Goal: Task Accomplishment & Management: Manage account settings

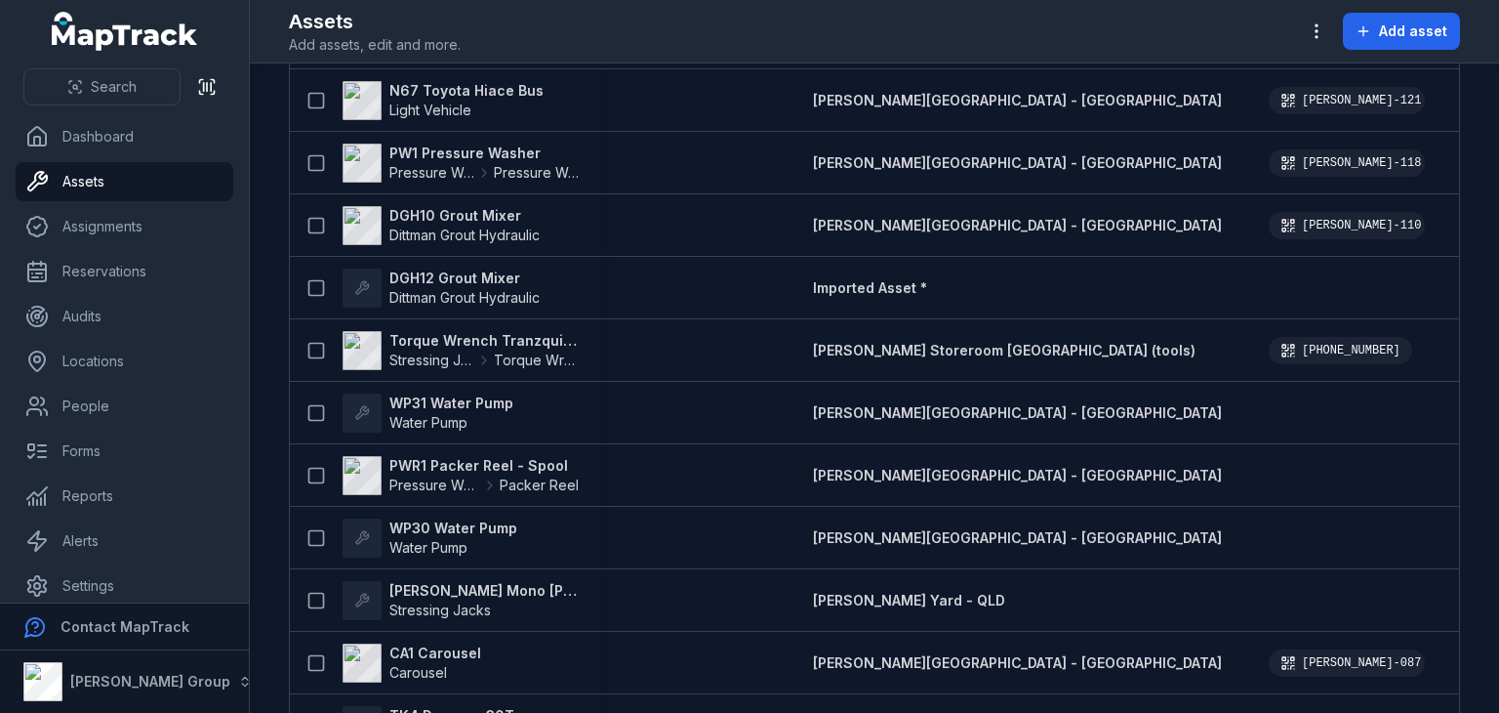
scroll to position [6458, 0]
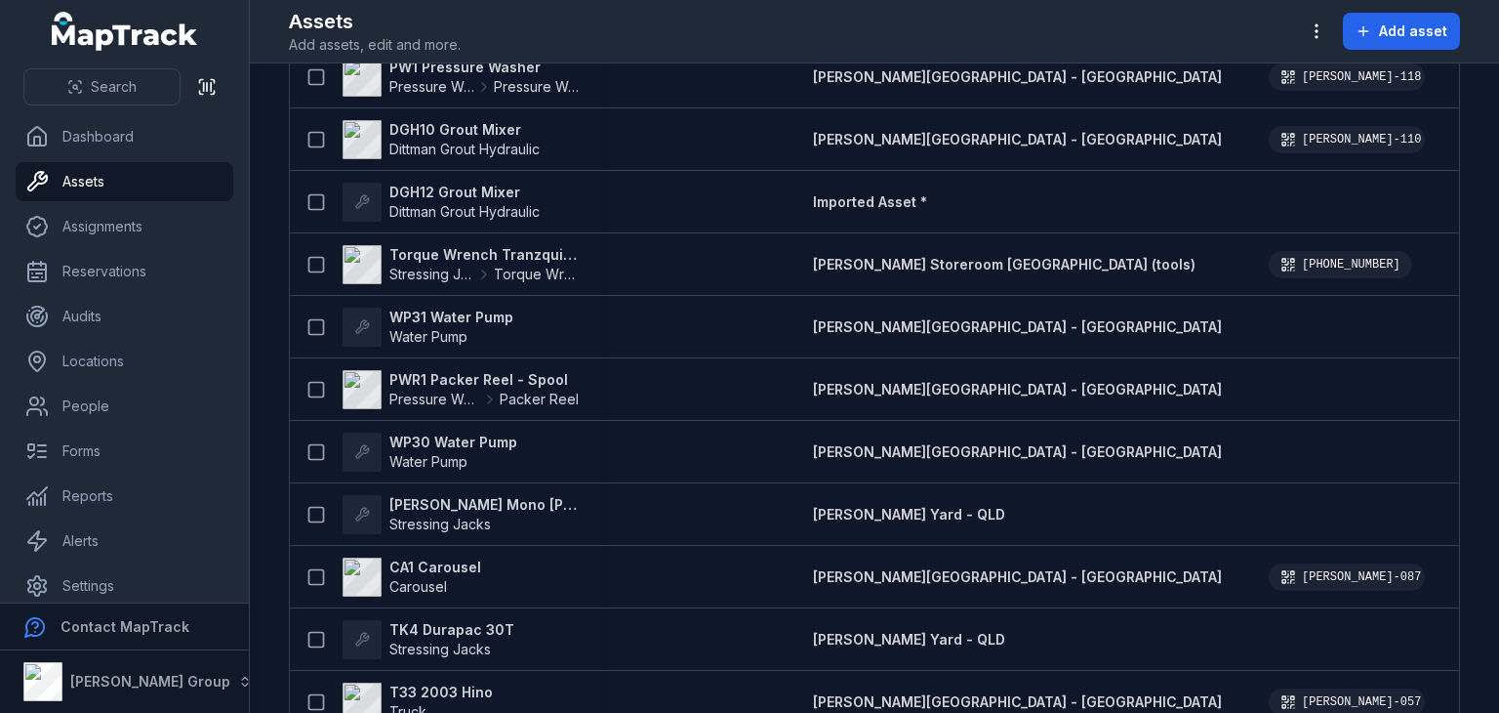
click at [695, 528] on td at bounding box center [695, 514] width 187 height 62
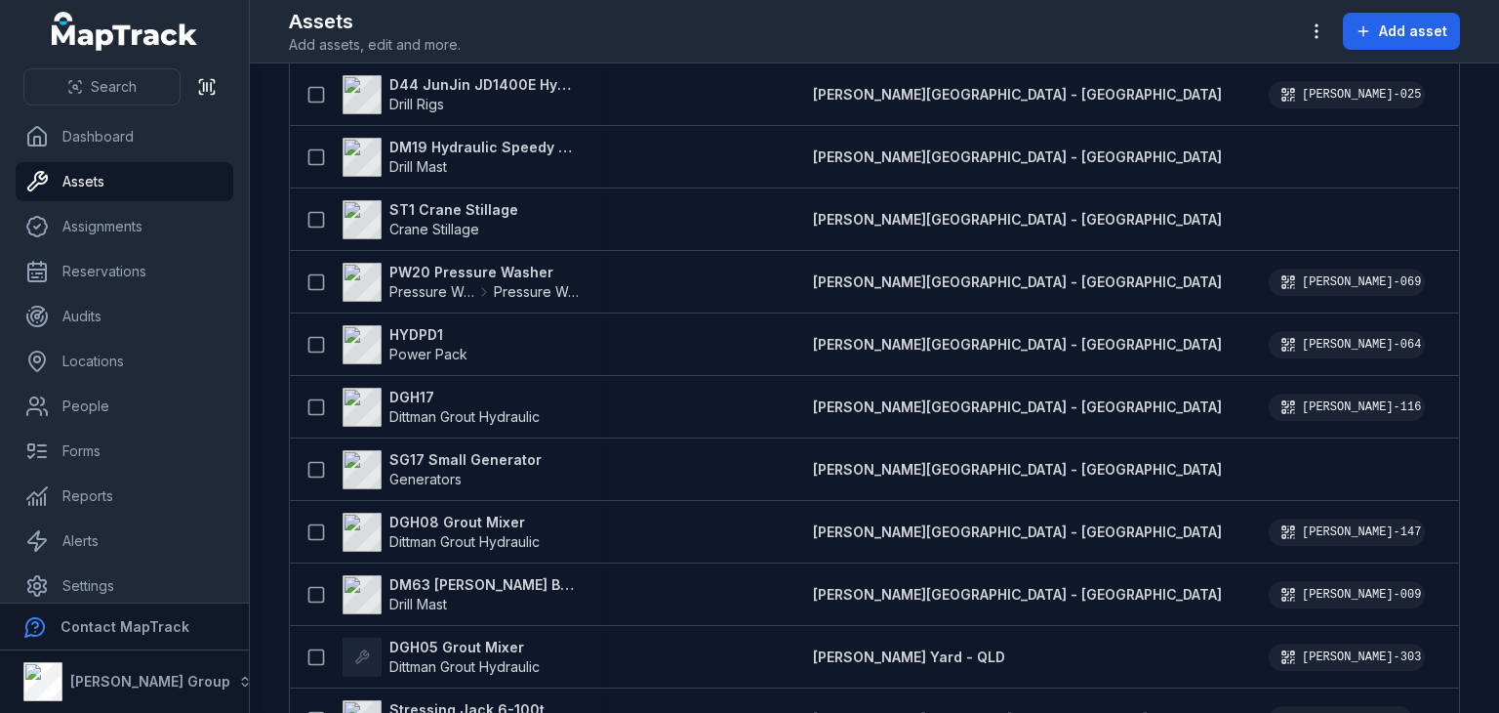
scroll to position [2663, 0]
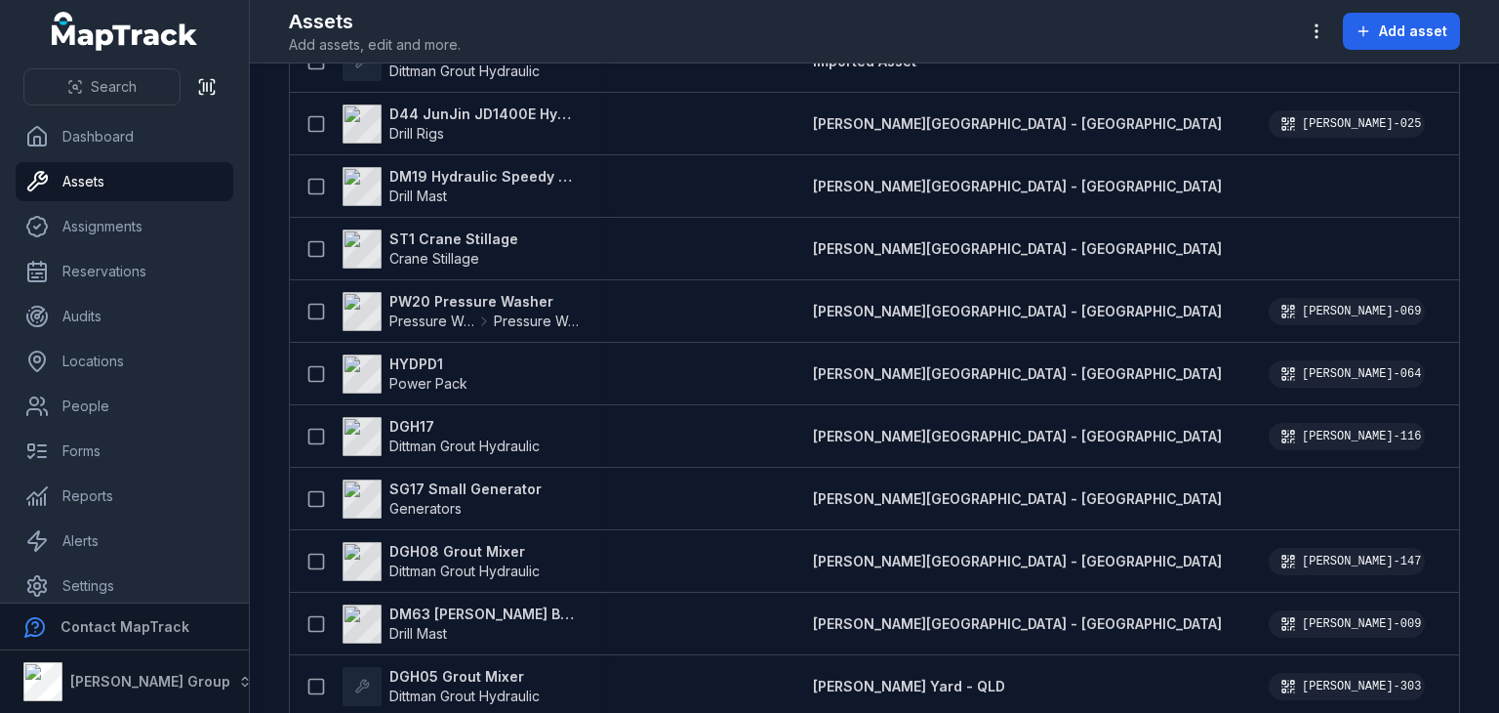
click at [695, 530] on td at bounding box center [695, 561] width 187 height 62
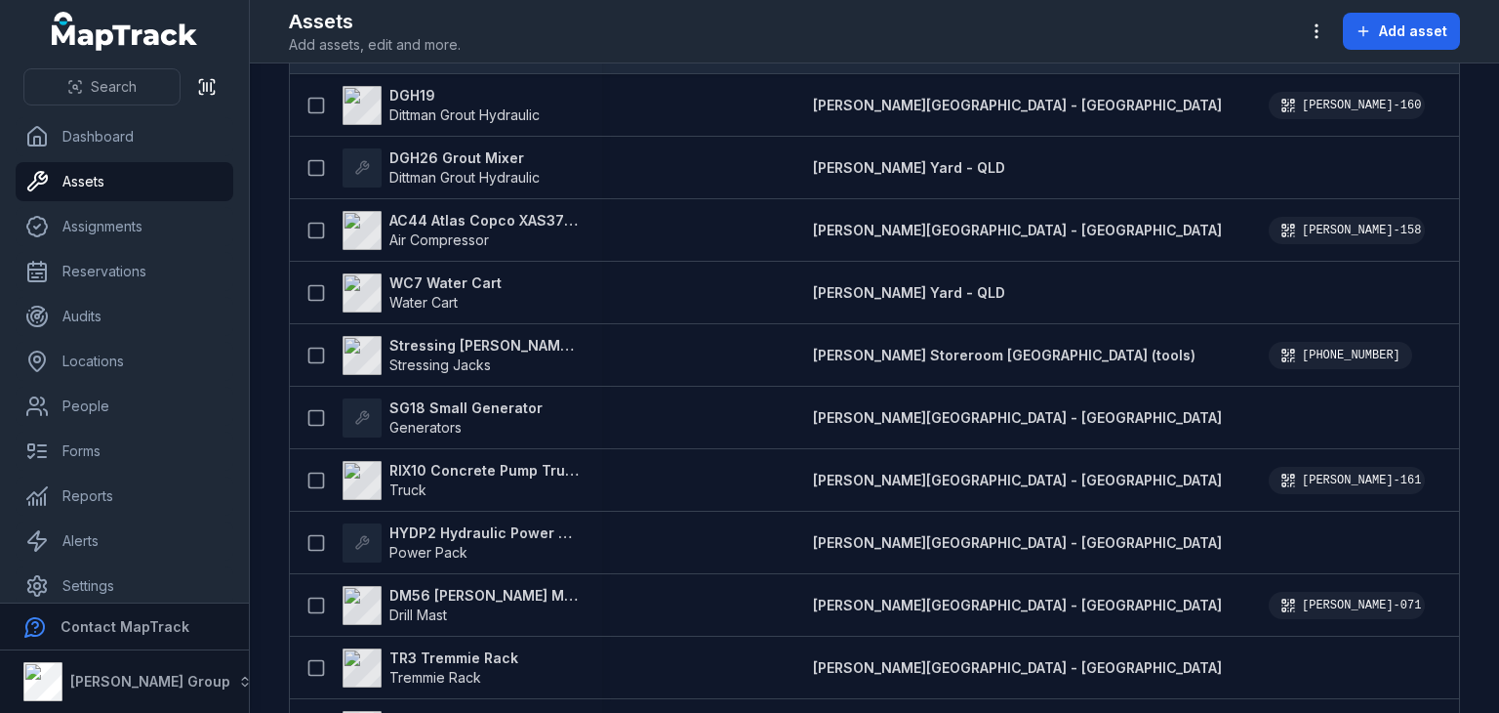
scroll to position [0, 0]
drag, startPoint x: 552, startPoint y: 337, endPoint x: 904, endPoint y: 32, distance: 465.8
click at [904, 32] on div "Assets Add assets, edit and more. Add asset" at bounding box center [874, 31] width 1171 height 47
click at [824, 32] on div "Assets Add assets, edit and more. Add asset" at bounding box center [874, 31] width 1171 height 47
click at [1309, 26] on icon "button" at bounding box center [1317, 31] width 20 height 20
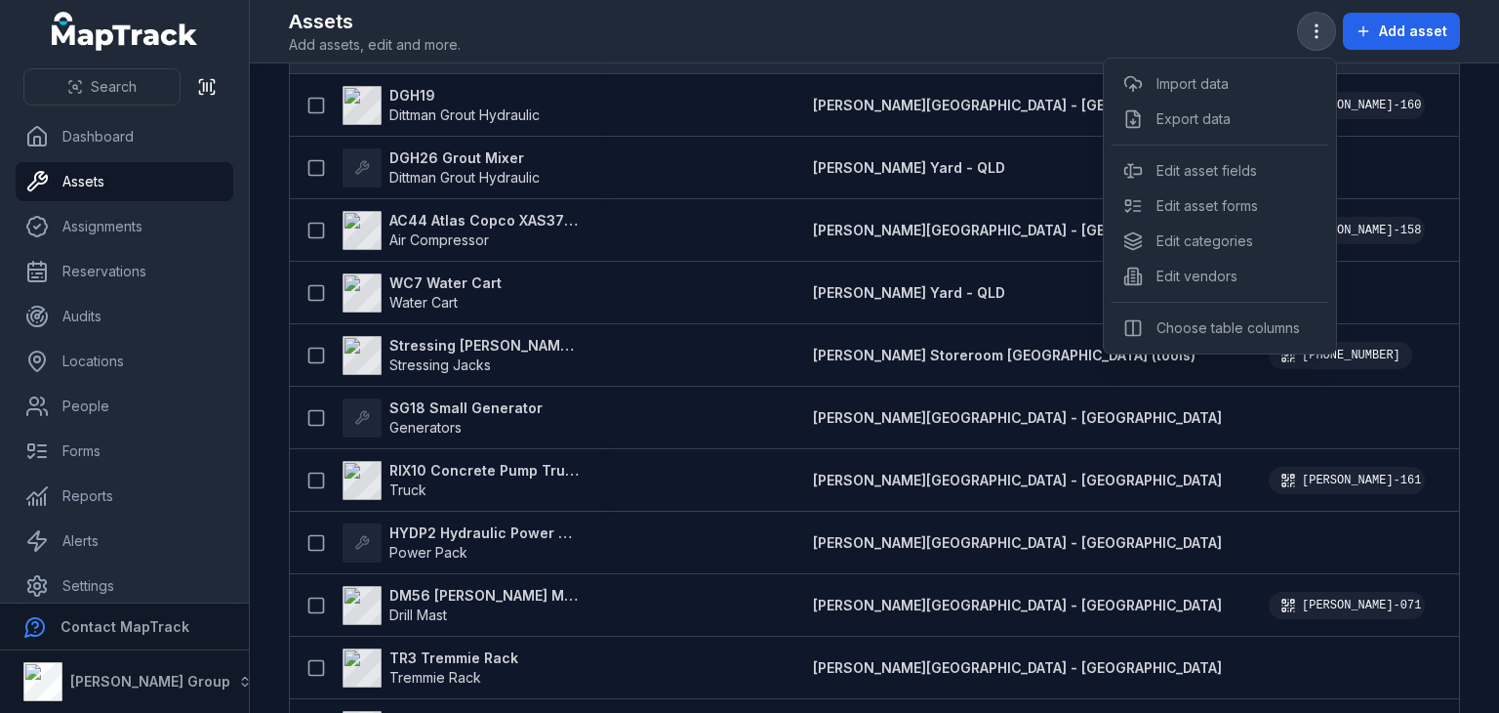
click at [1309, 26] on icon "button" at bounding box center [1317, 31] width 20 height 20
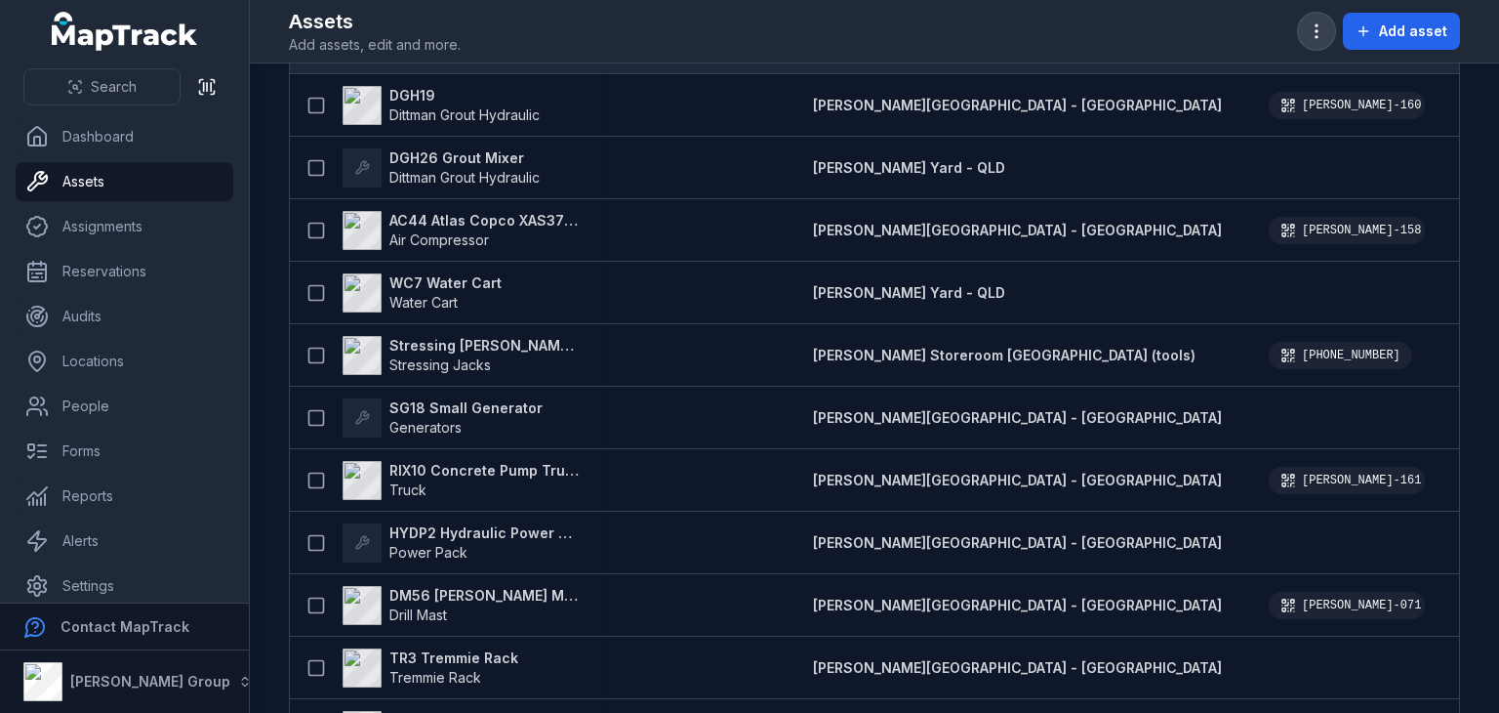
click at [1309, 26] on icon "button" at bounding box center [1317, 31] width 20 height 20
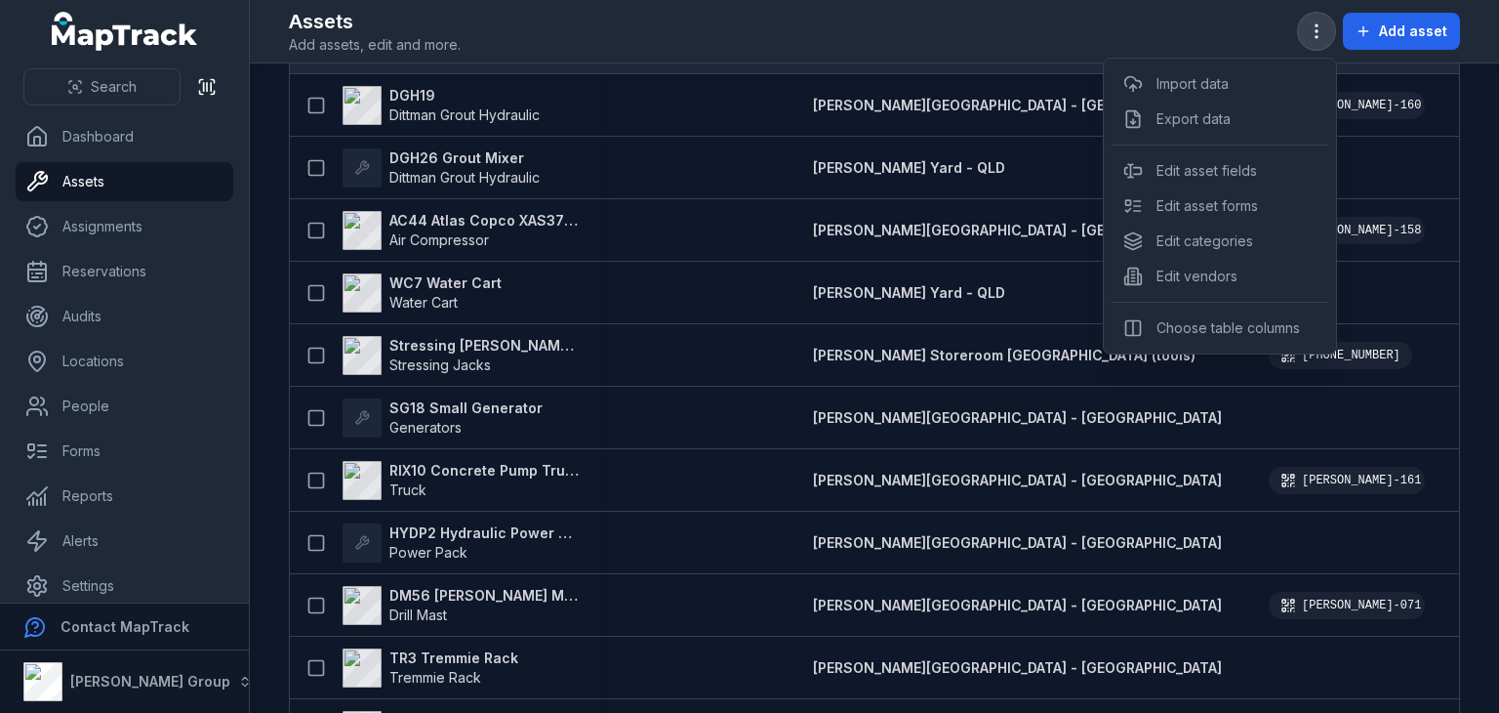
click at [1309, 26] on icon "button" at bounding box center [1317, 31] width 20 height 20
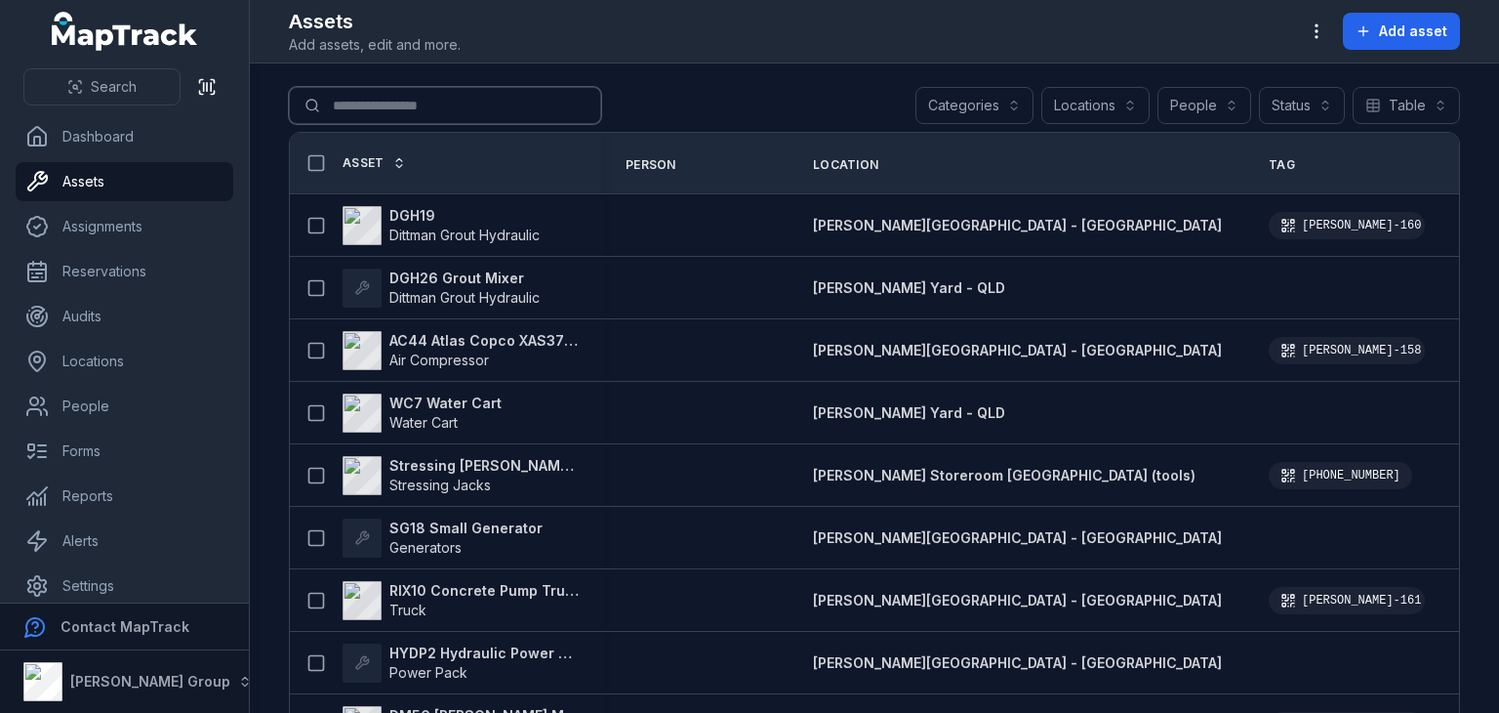
click at [381, 115] on input "Search for assets" at bounding box center [445, 105] width 312 height 37
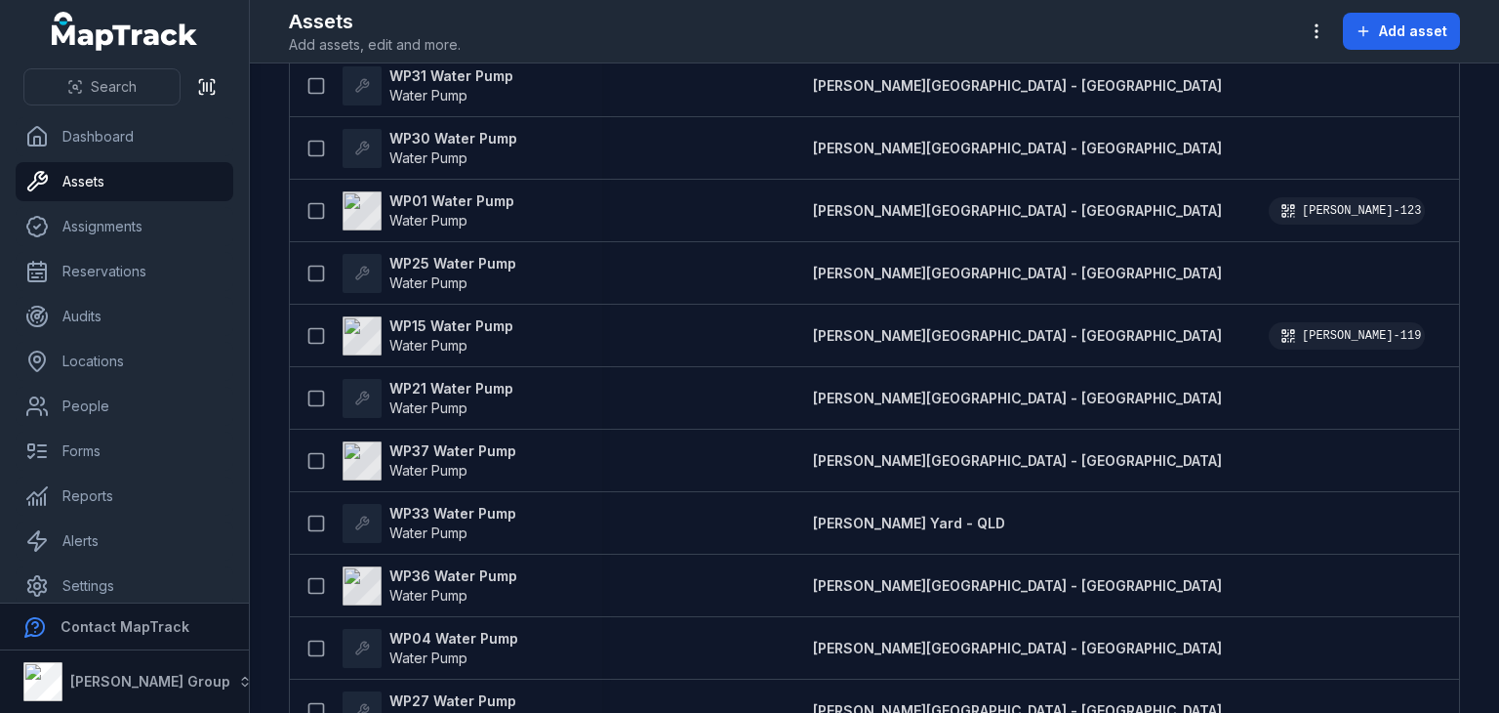
scroll to position [453, 0]
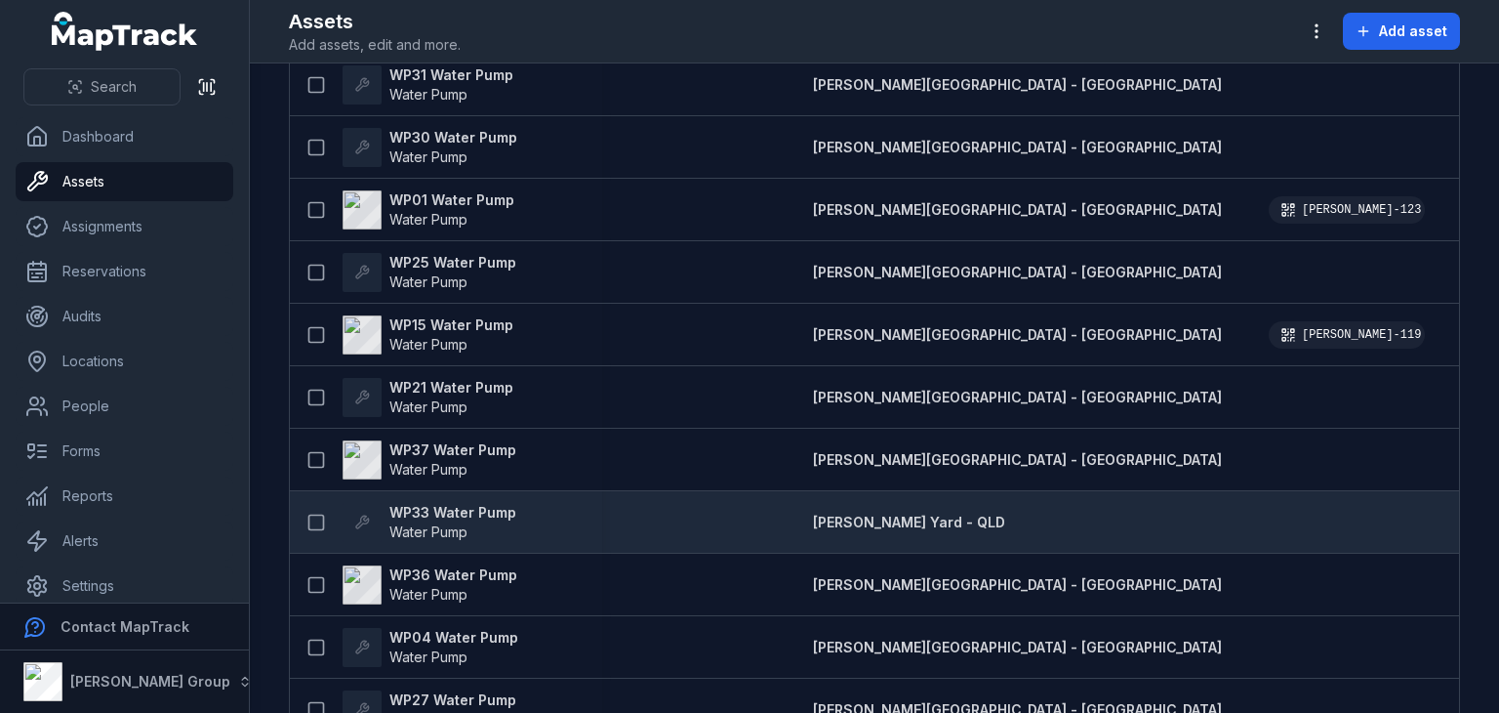
type input "**"
click at [431, 523] on span "Water Pump" at bounding box center [428, 531] width 78 height 17
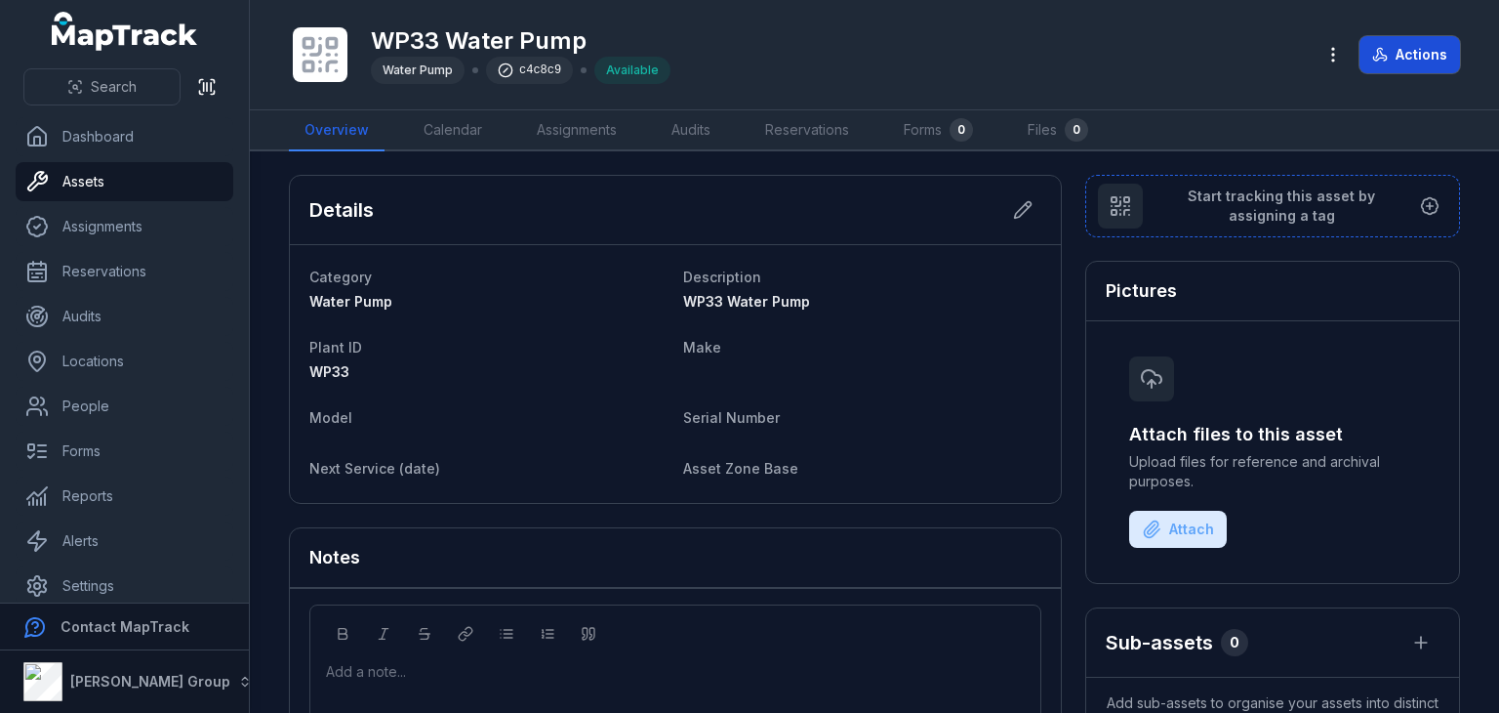
click at [1407, 61] on button "Actions" at bounding box center [1410, 54] width 101 height 37
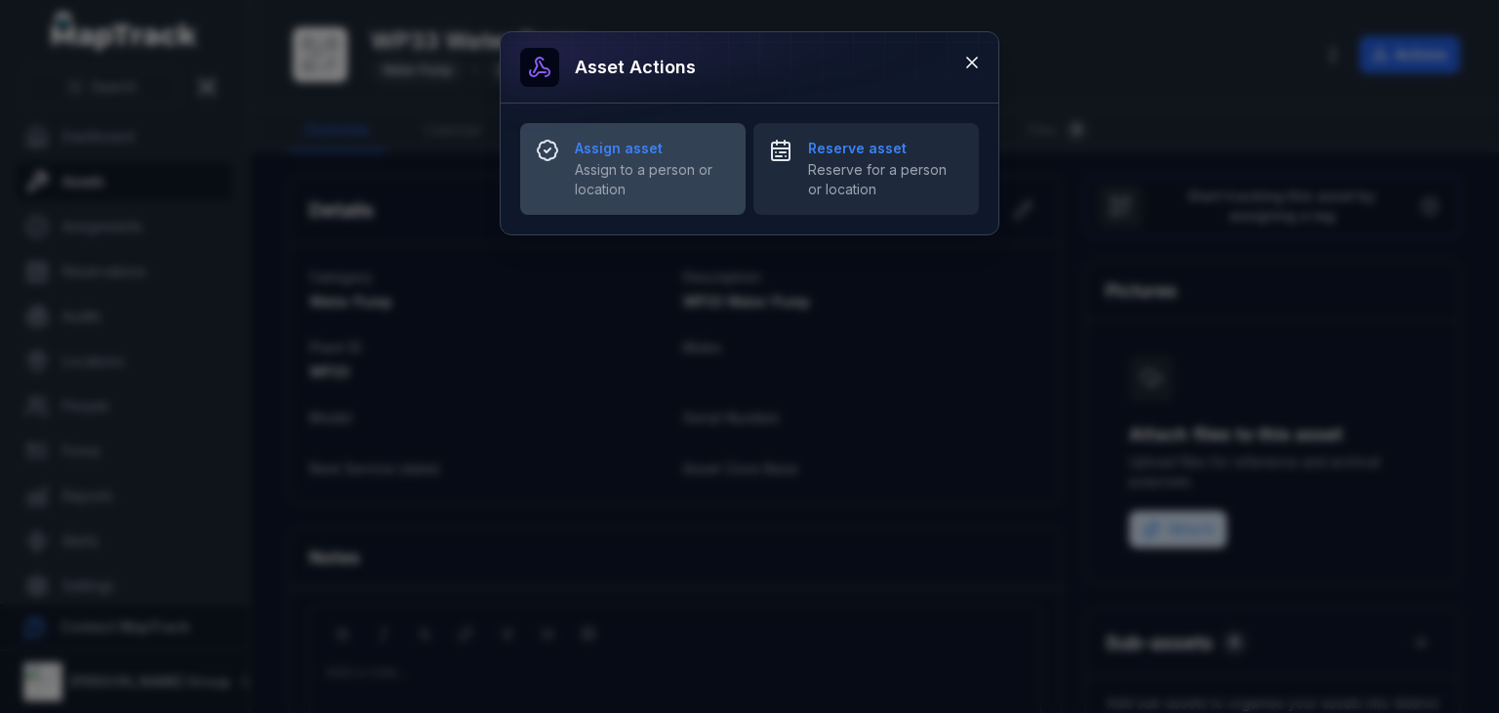
click at [662, 154] on strong "Assign asset" at bounding box center [652, 149] width 155 height 20
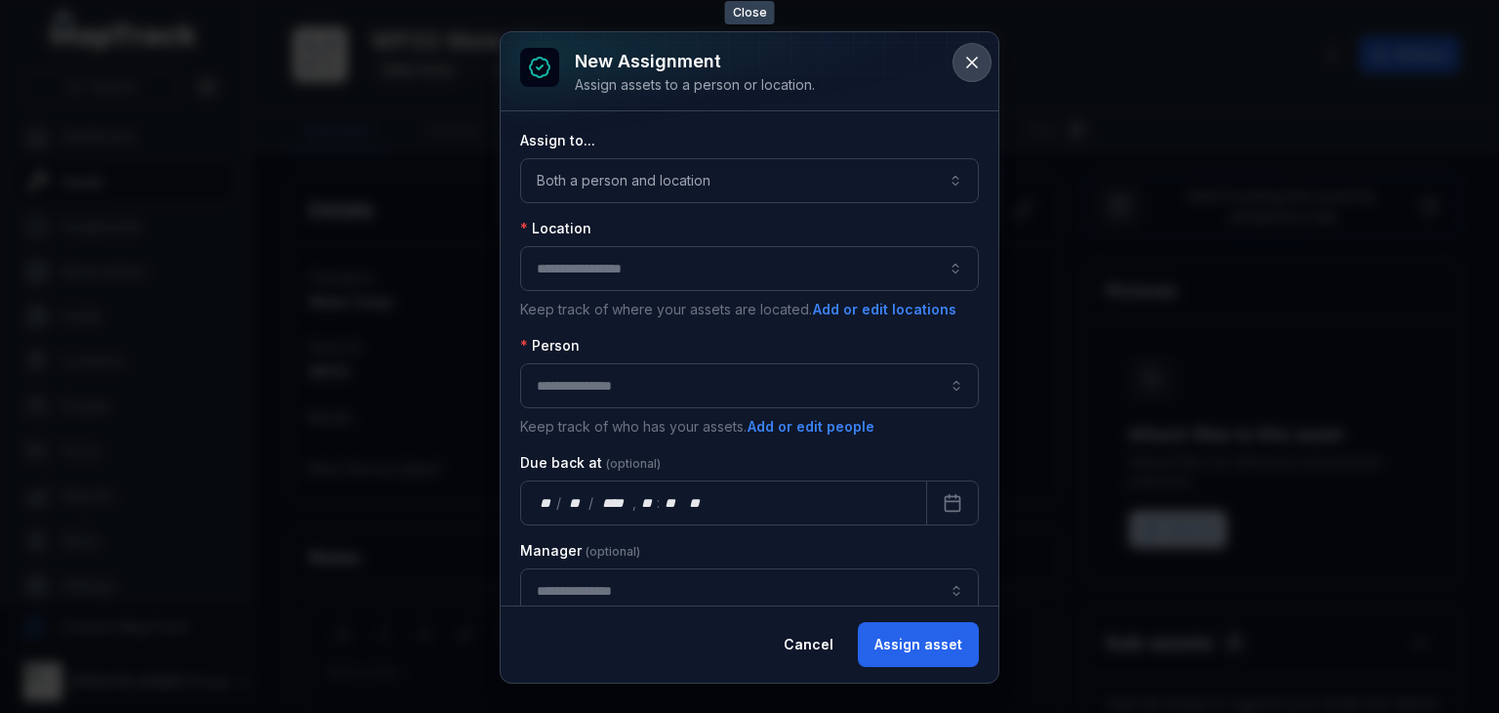
click at [976, 72] on button at bounding box center [972, 62] width 37 height 37
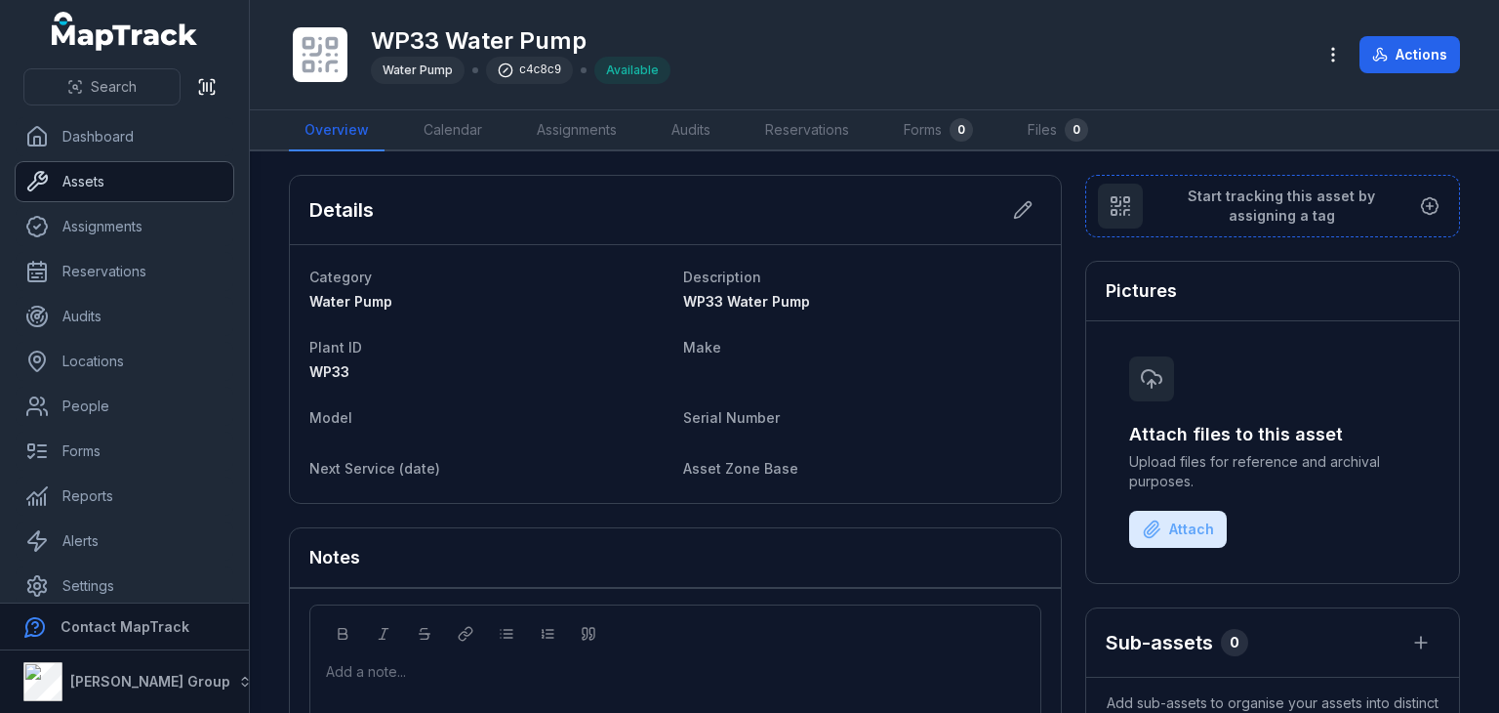
click at [62, 181] on link "Assets" at bounding box center [125, 181] width 218 height 39
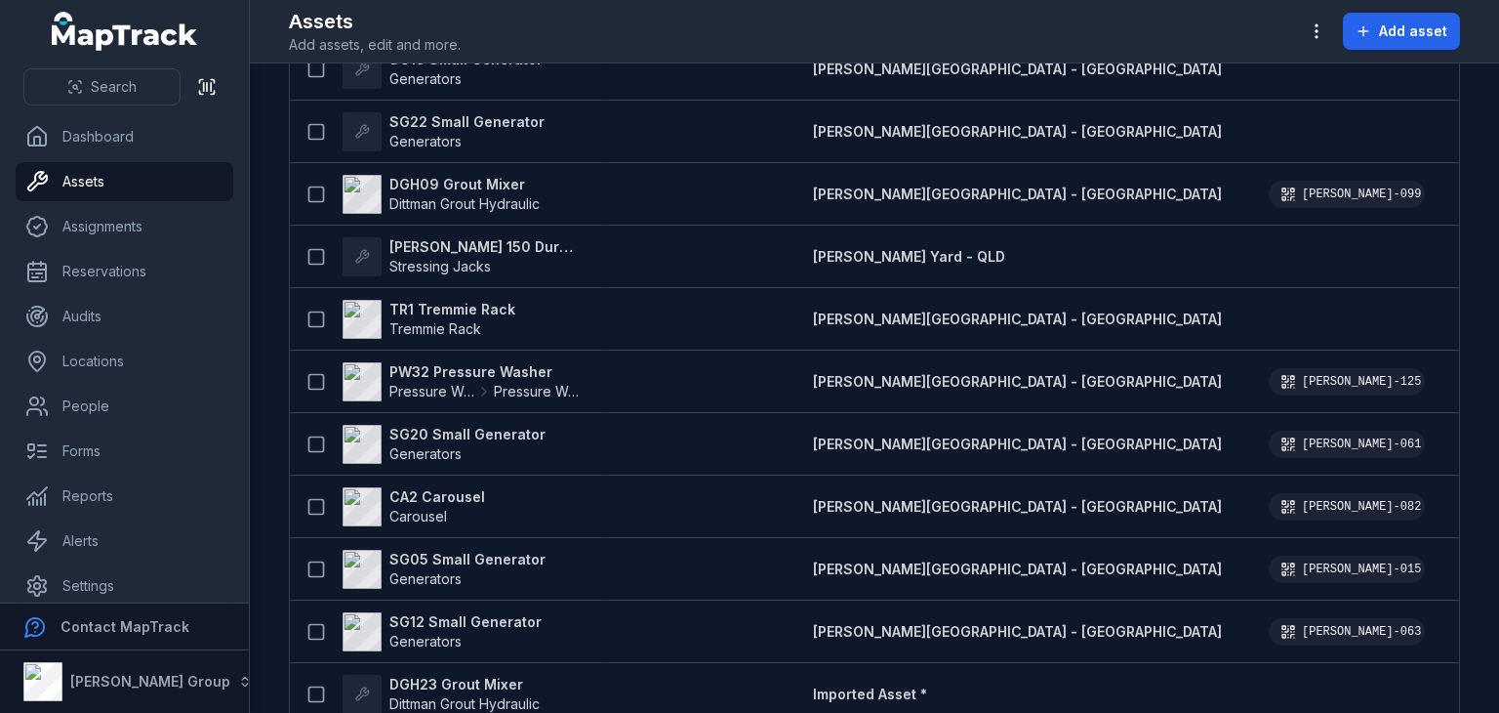
scroll to position [1908, 0]
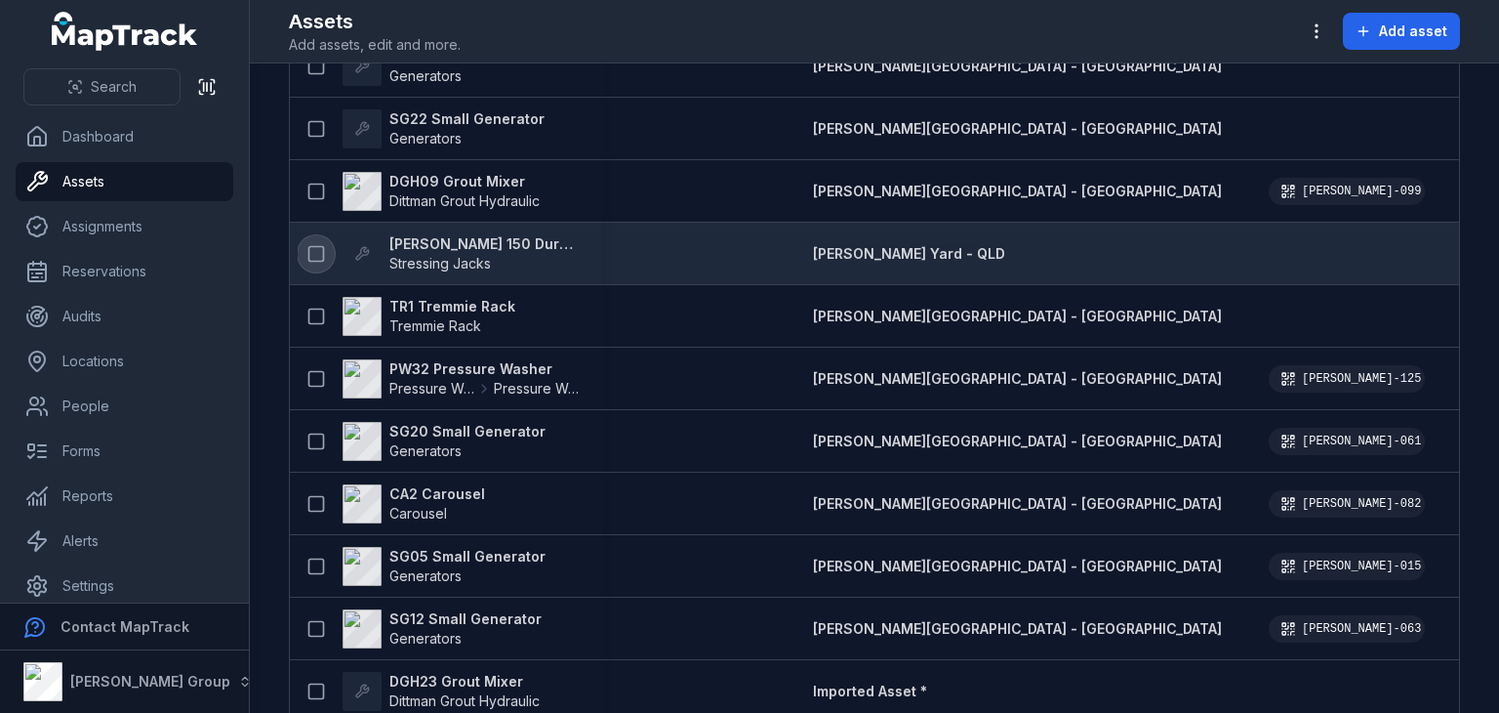
click at [309, 249] on rect at bounding box center [316, 253] width 15 height 15
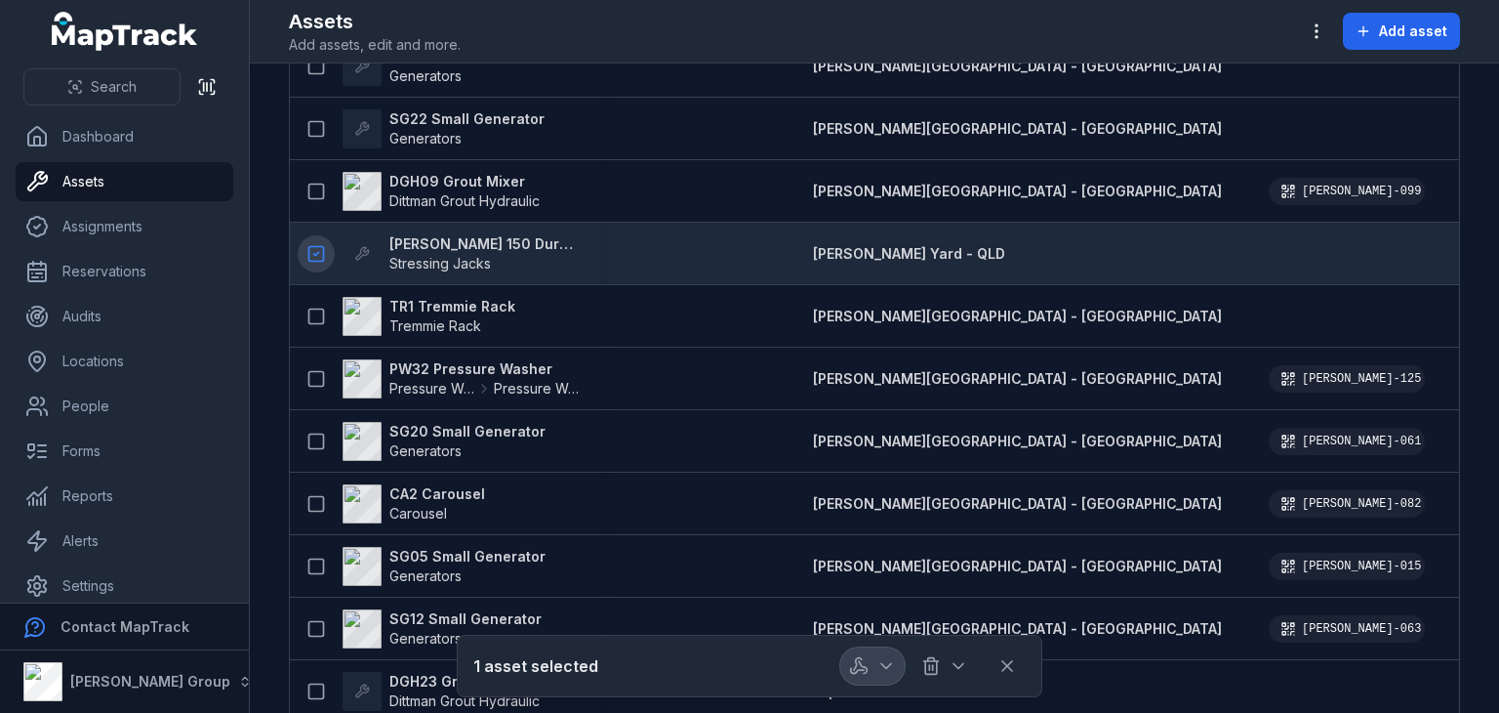
click at [876, 657] on button "button" at bounding box center [872, 665] width 64 height 37
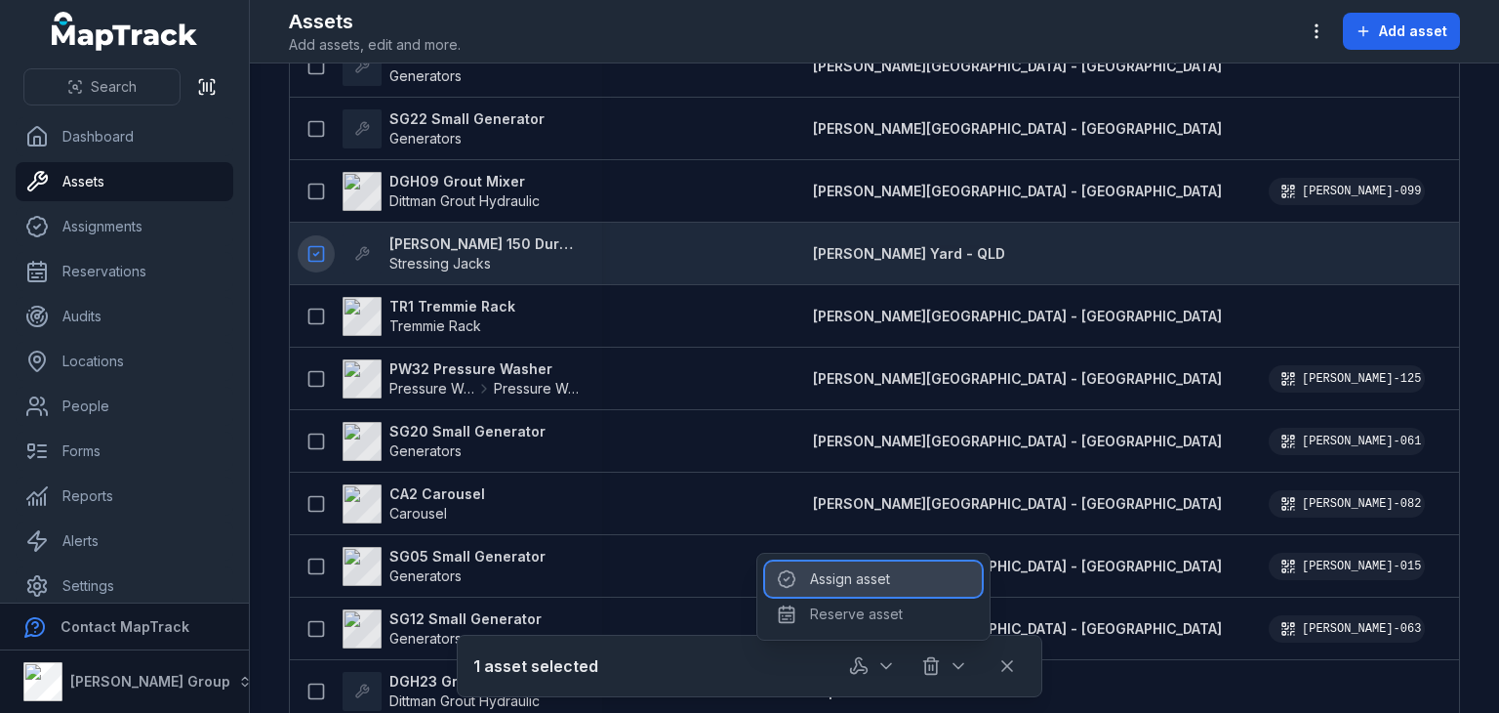
click at [867, 575] on div "Assign asset" at bounding box center [873, 578] width 217 height 35
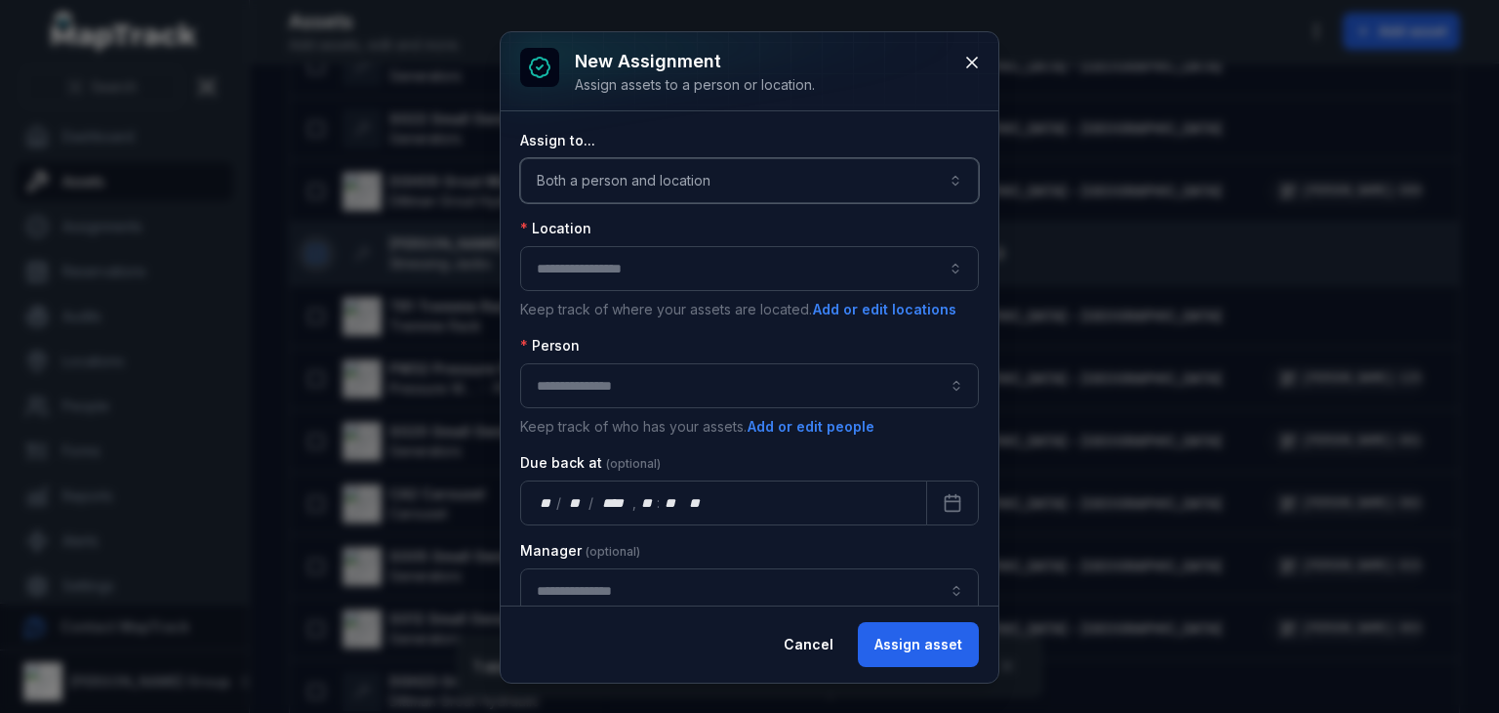
click at [828, 192] on button "Both a person and location ****" at bounding box center [749, 180] width 459 height 45
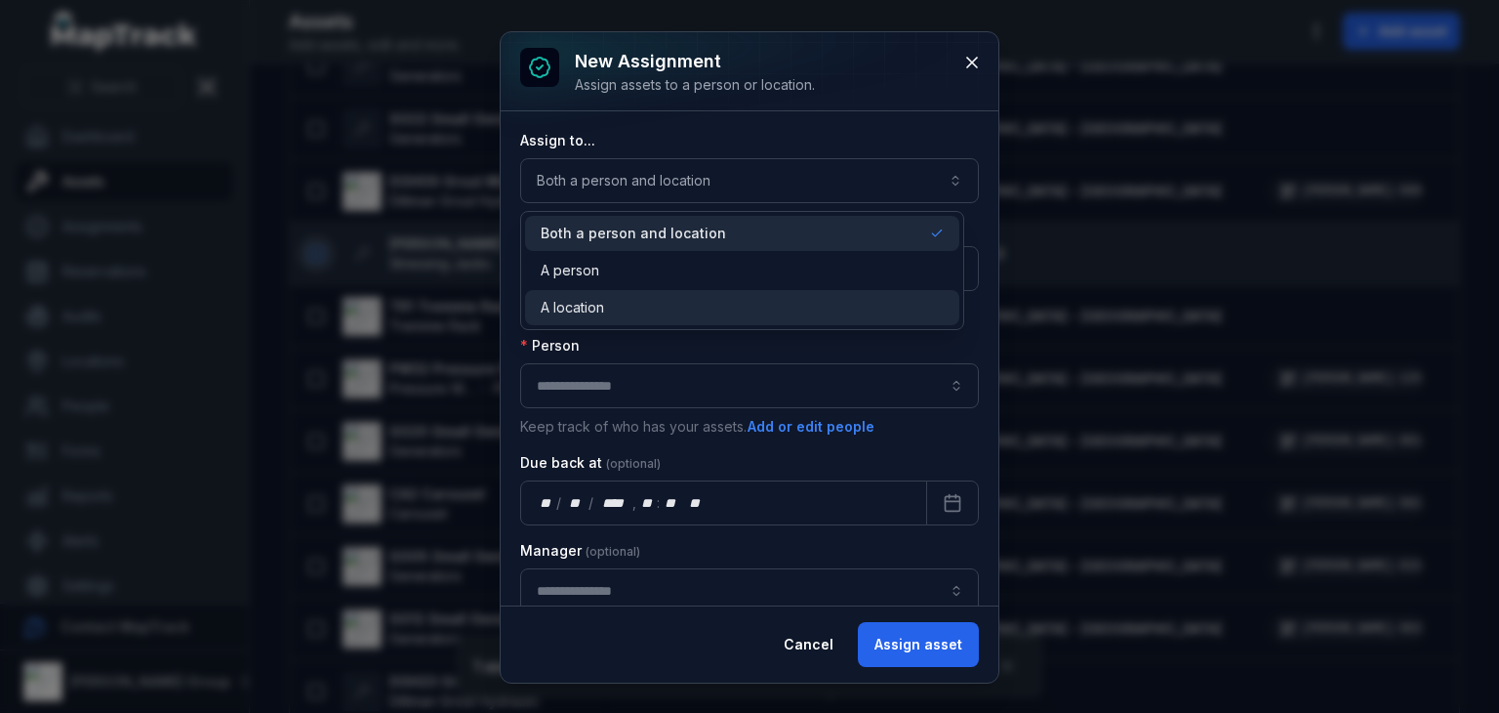
click at [719, 298] on div "A location" at bounding box center [742, 308] width 403 height 20
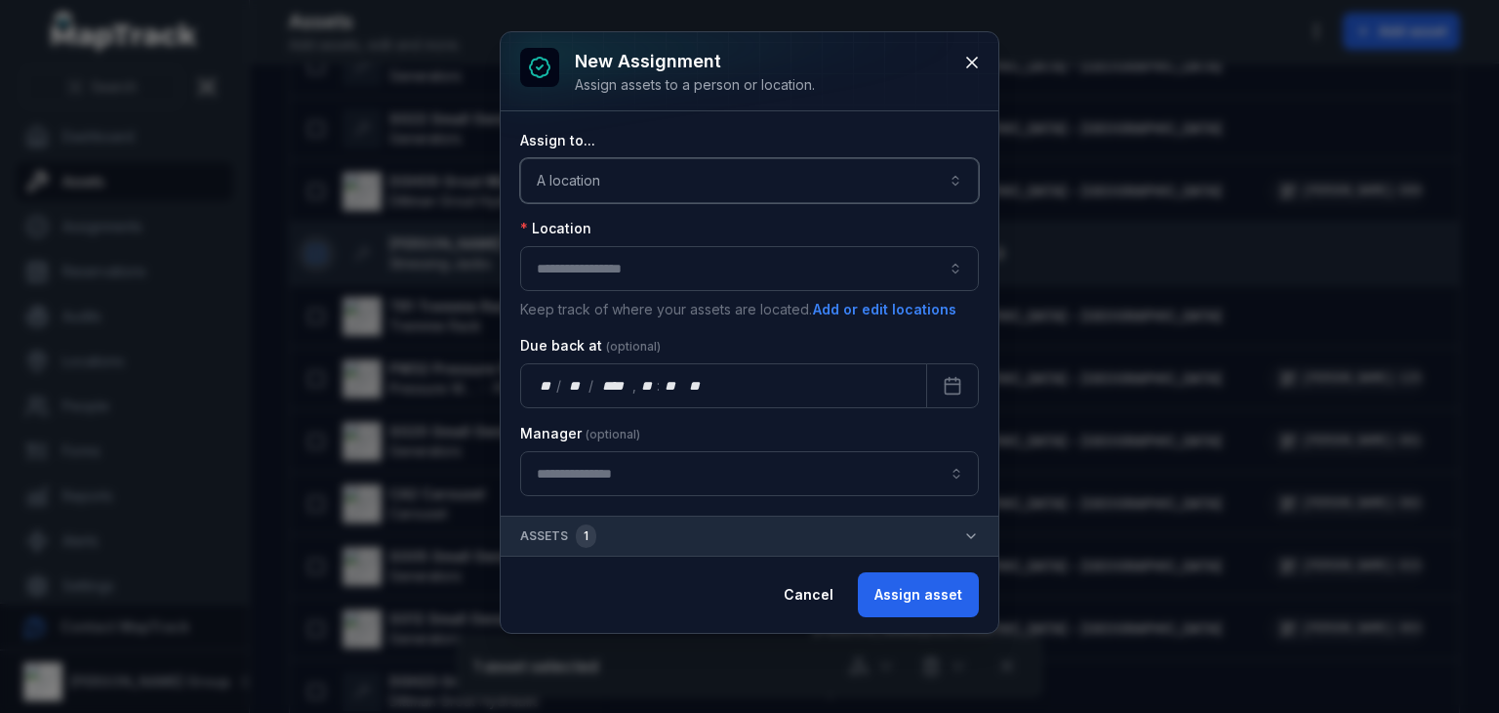
click at [660, 263] on button "button" at bounding box center [749, 268] width 459 height 45
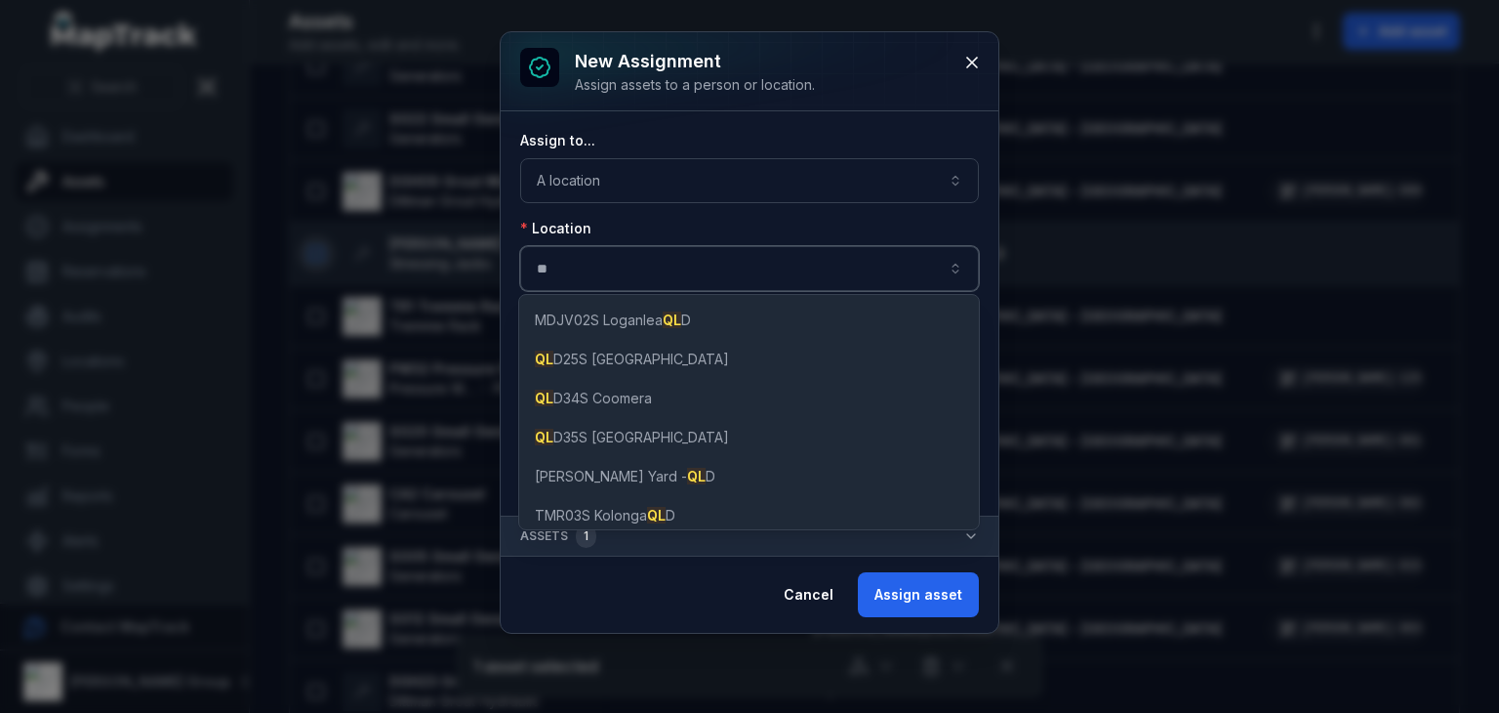
type input "*"
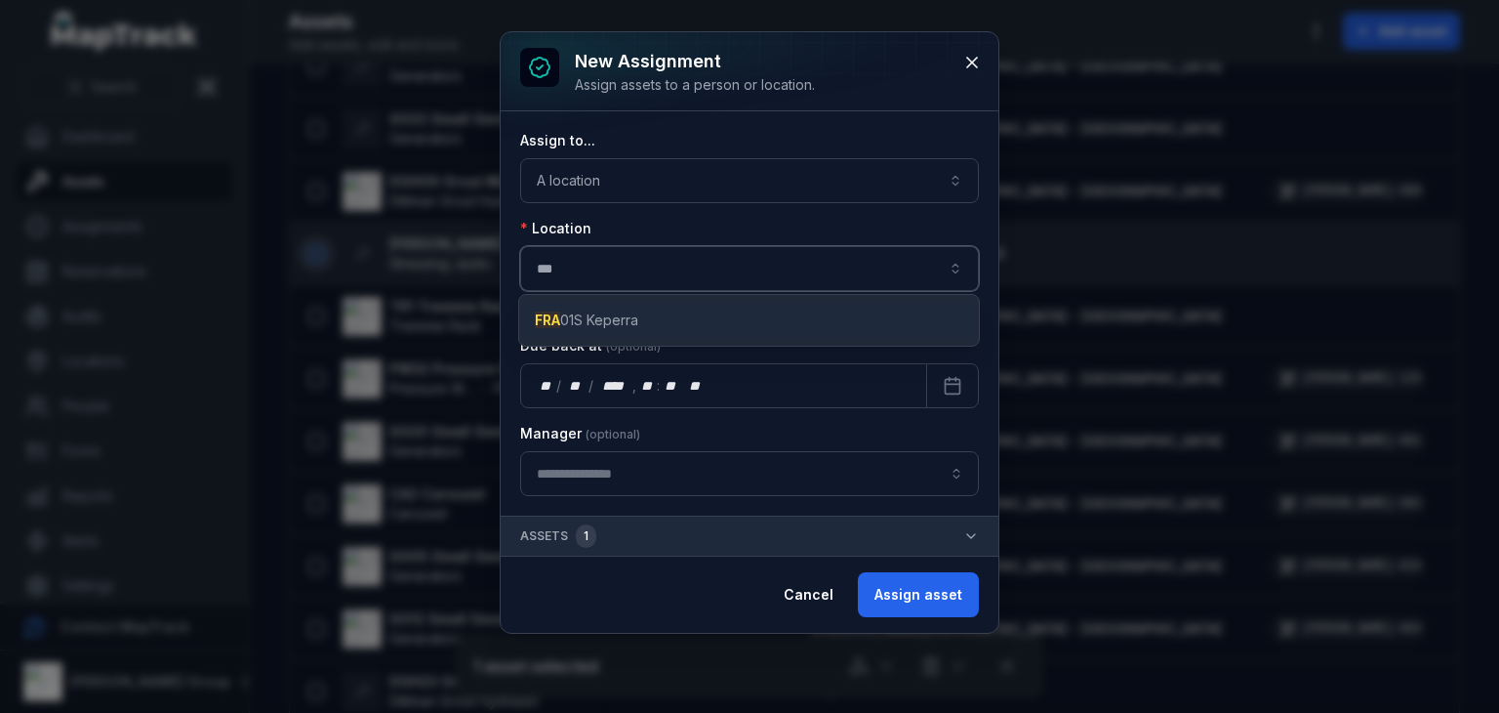
type input "***"
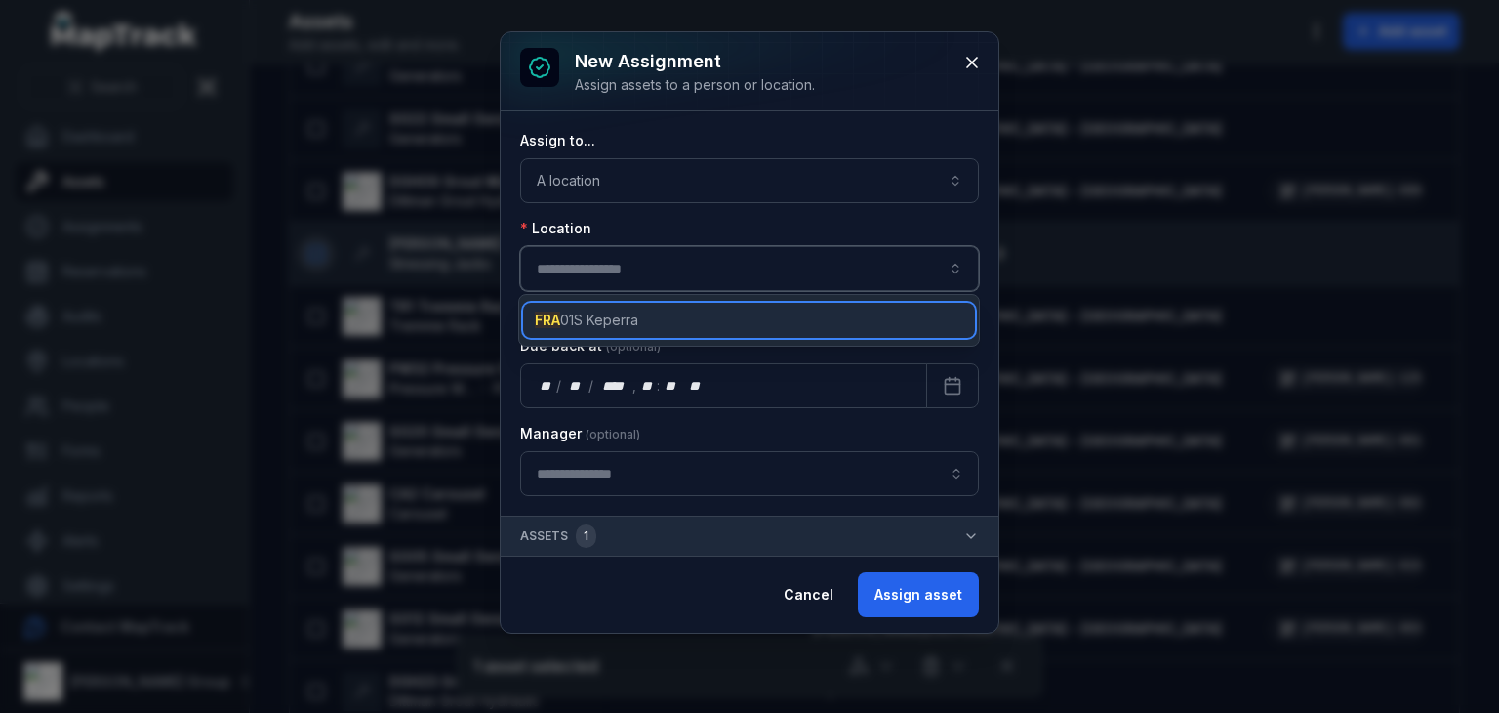
click at [617, 325] on span "FRA 01S Keperra" at bounding box center [586, 320] width 103 height 20
type input "**********"
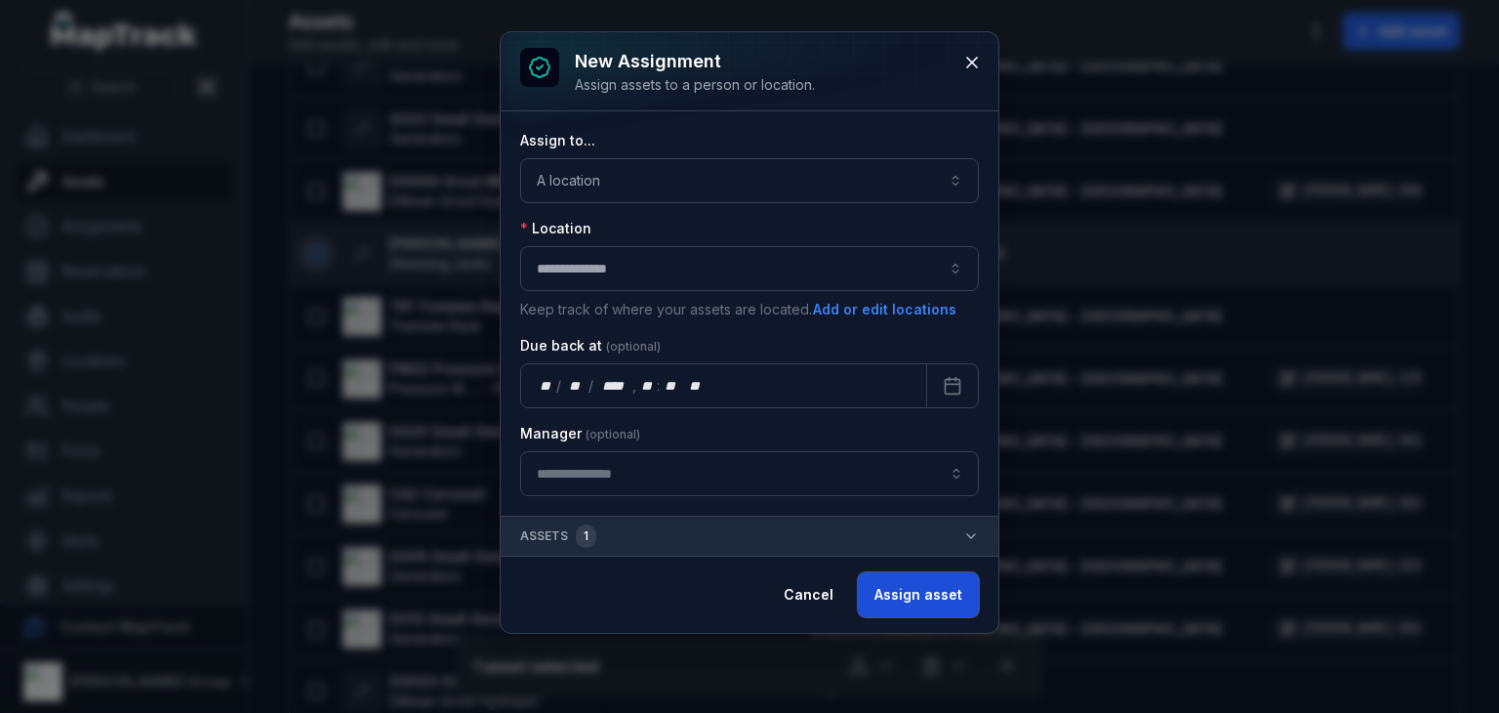
click at [925, 596] on button "Assign asset" at bounding box center [918, 594] width 121 height 45
